Goal: Find specific page/section

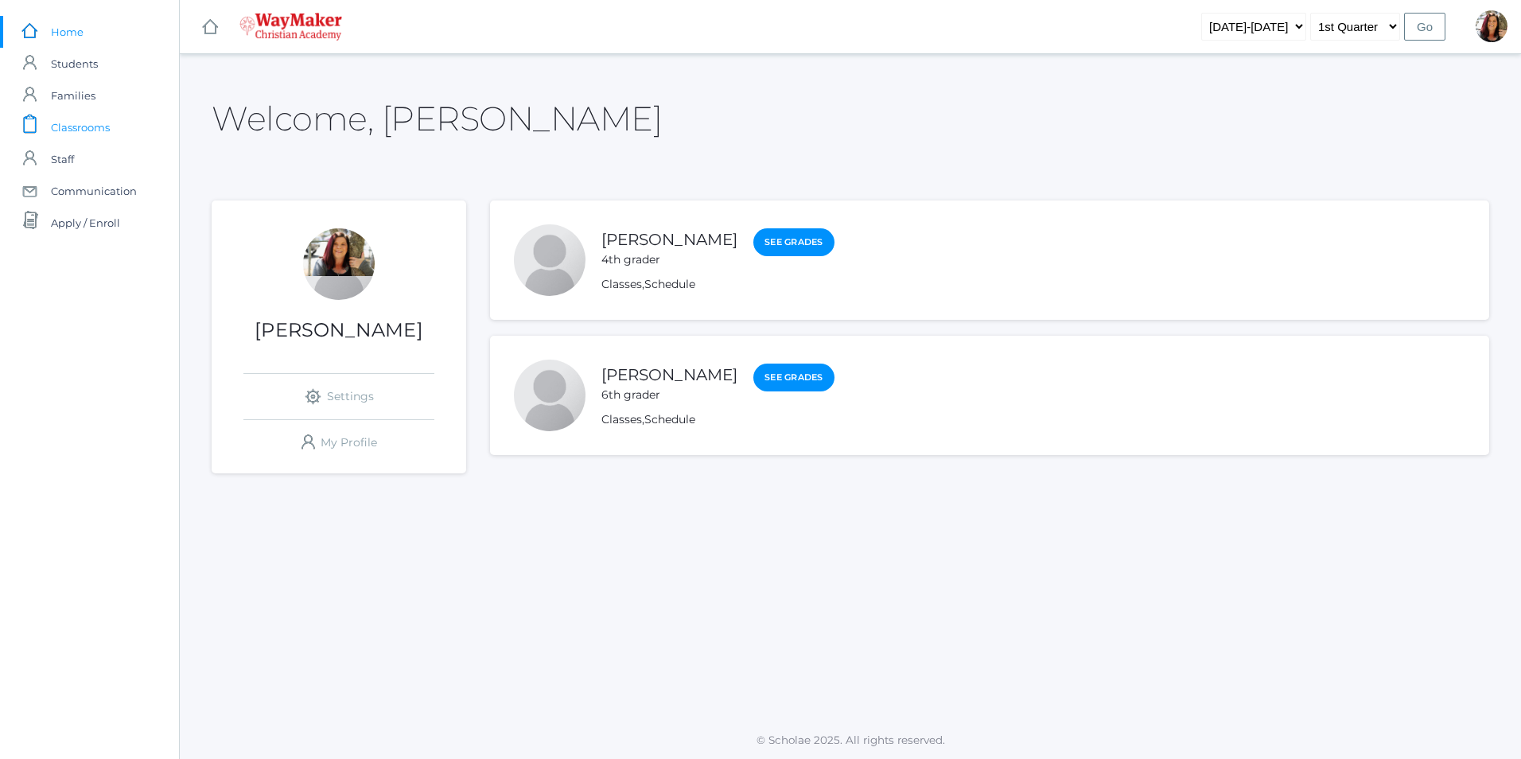
click at [102, 129] on span "Classrooms" at bounding box center [80, 127] width 59 height 32
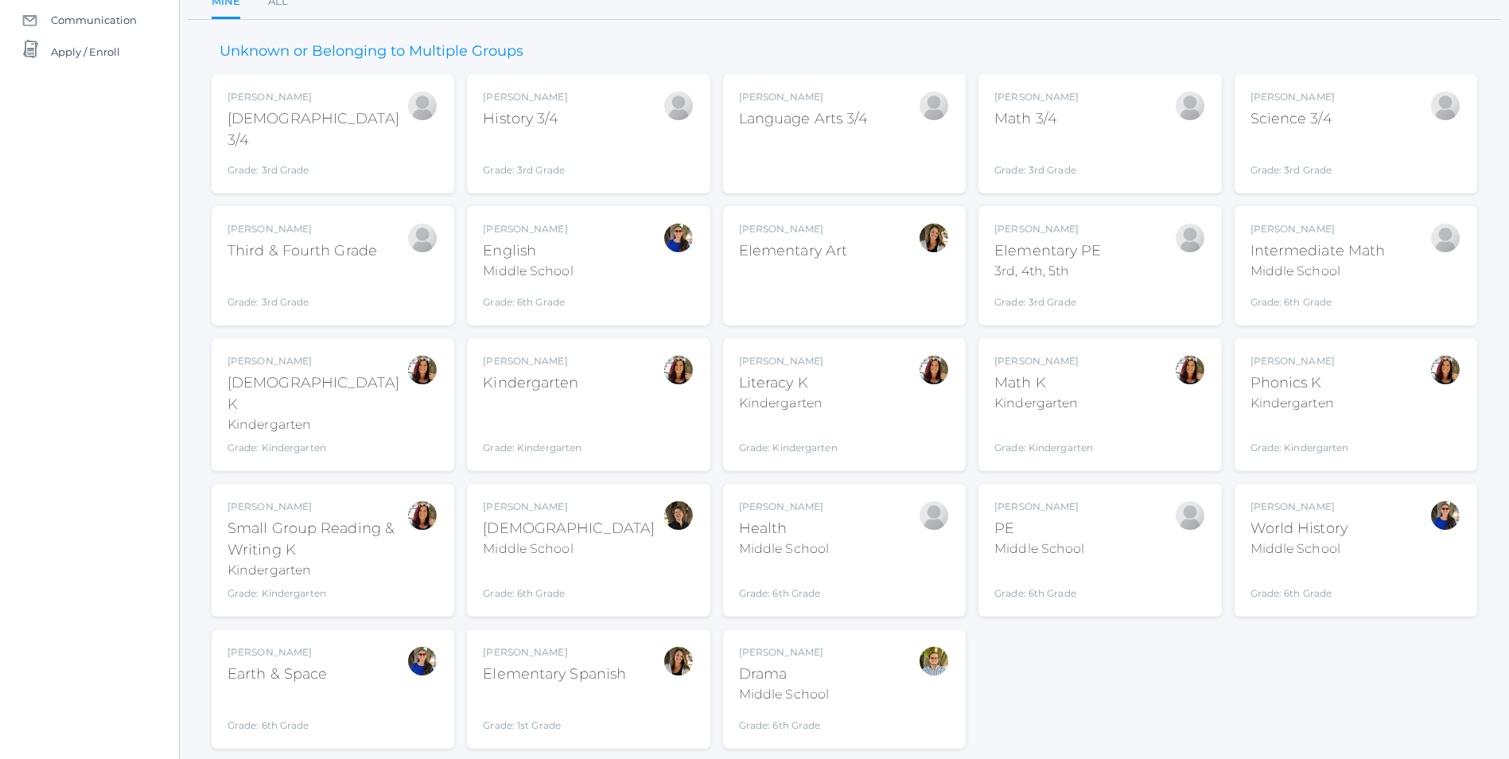
scroll to position [204, 0]
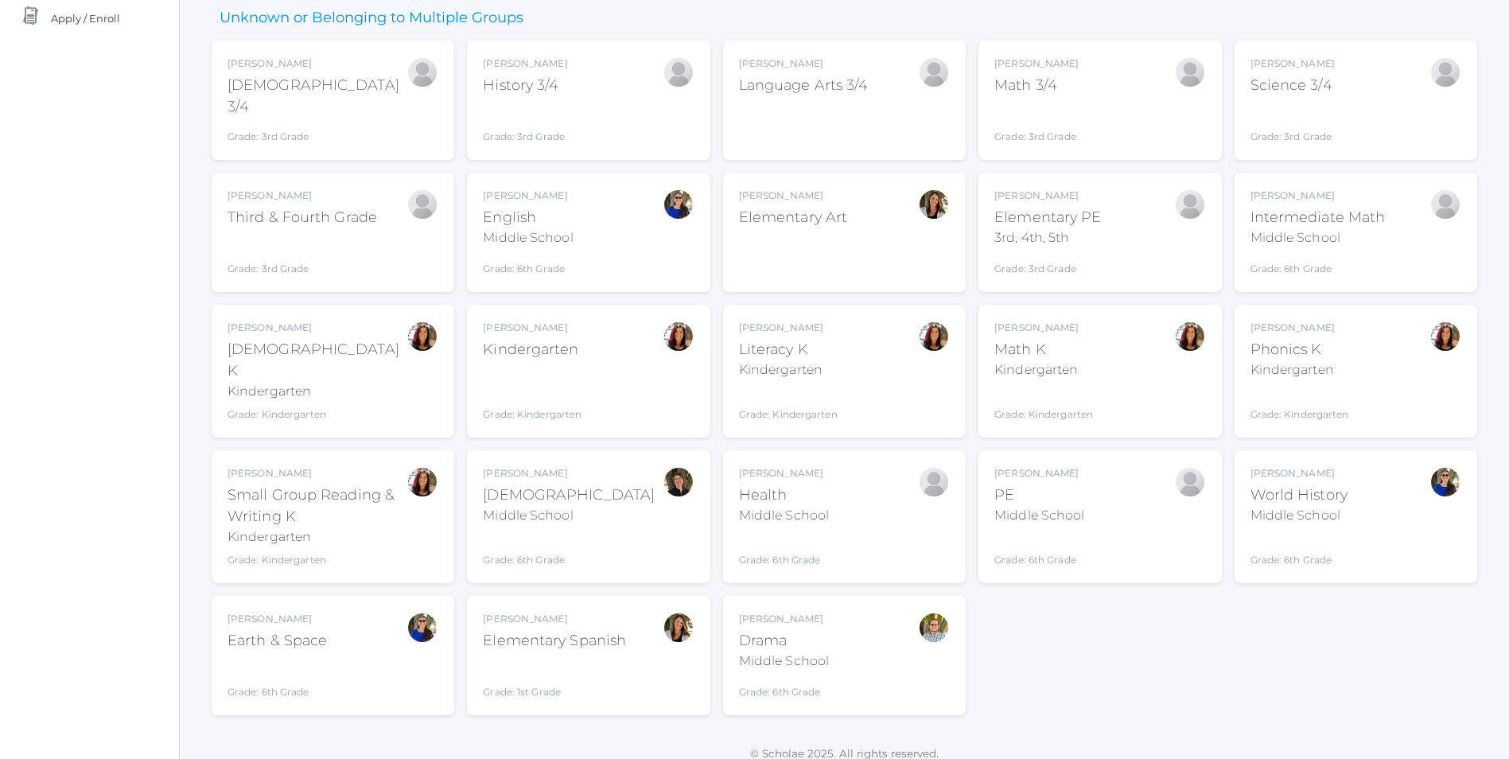
click at [1044, 485] on div "PE" at bounding box center [1040, 495] width 90 height 21
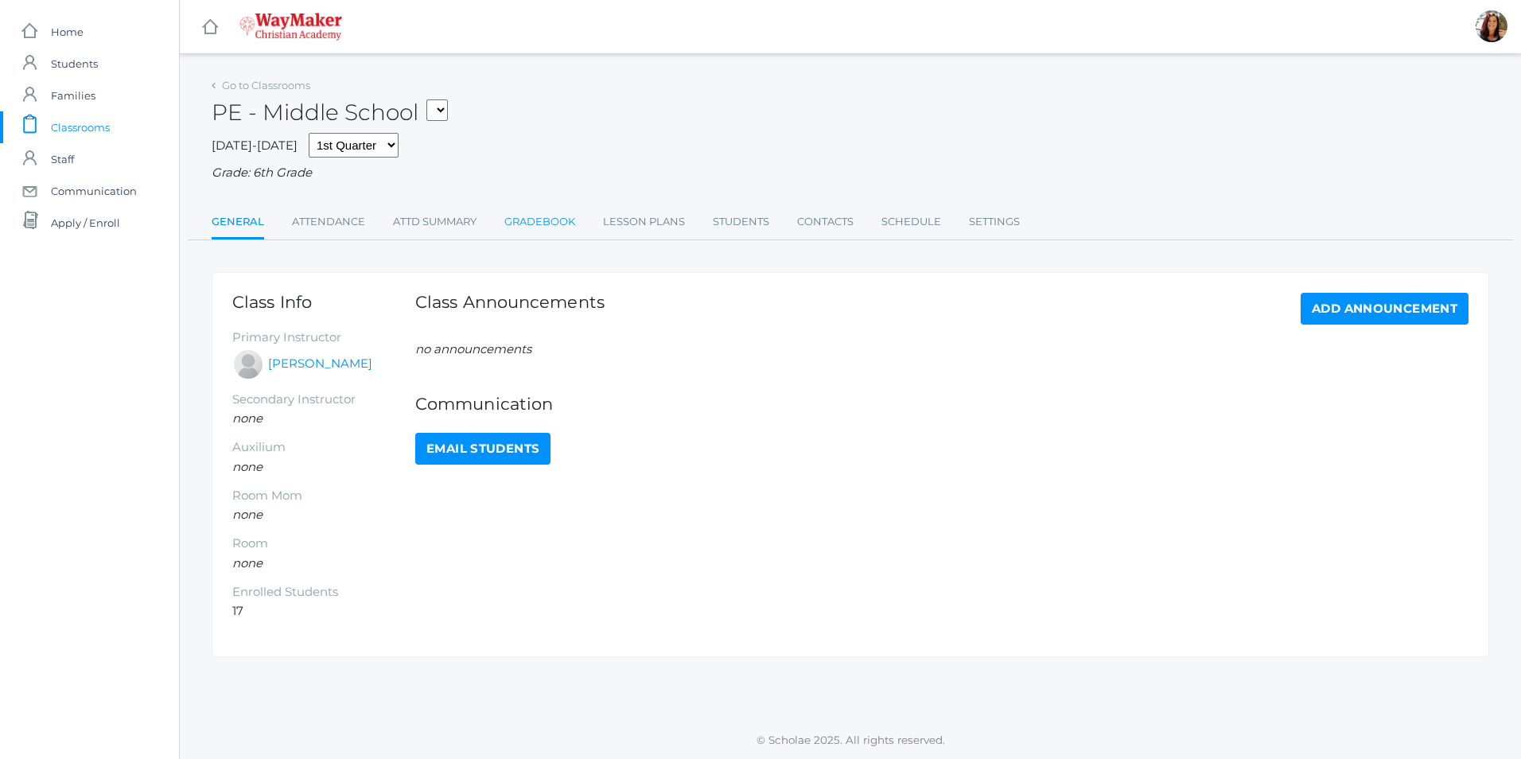
click at [520, 225] on link "Gradebook" at bounding box center [539, 222] width 71 height 32
